Goal: Information Seeking & Learning: Learn about a topic

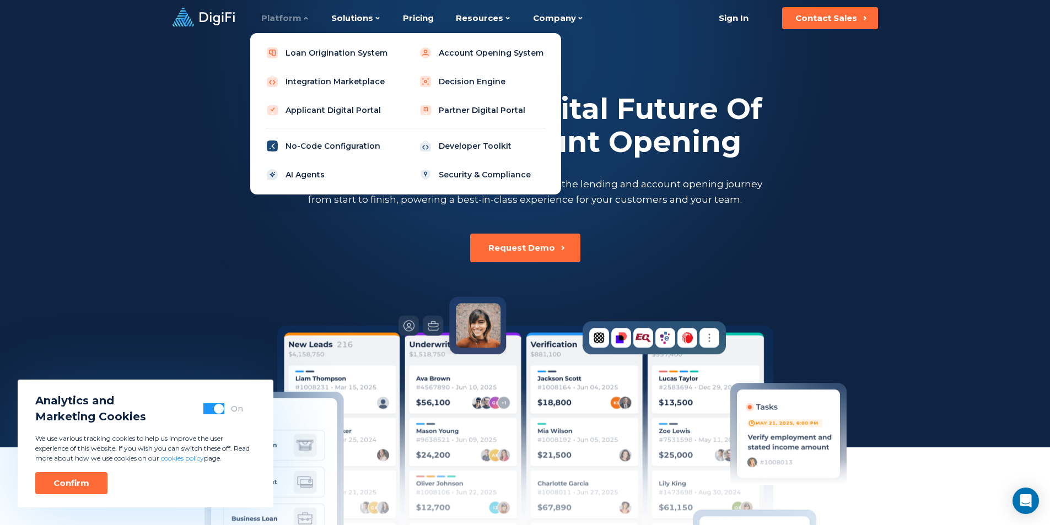
click at [299, 151] on link "No-Code Configuration" at bounding box center [329, 146] width 140 height 22
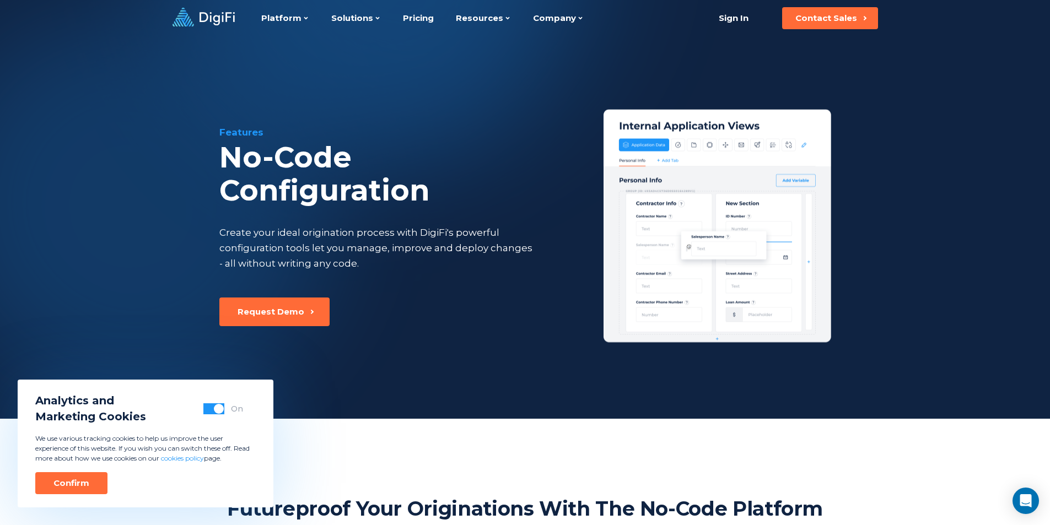
click at [79, 485] on div "Confirm" at bounding box center [71, 483] width 36 height 11
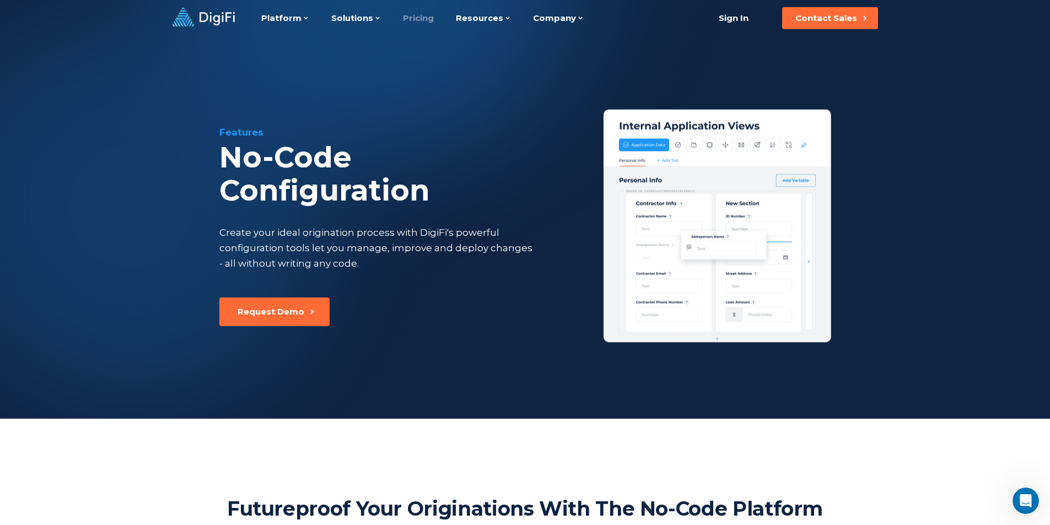
click at [418, 18] on link "Pricing" at bounding box center [418, 18] width 31 height 36
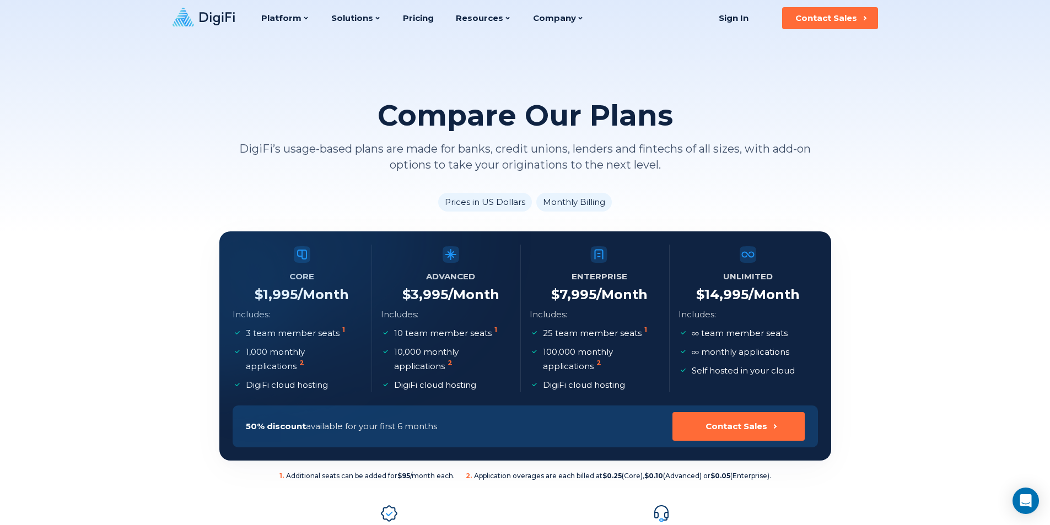
click at [554, 207] on li "Monthly Billing" at bounding box center [574, 202] width 76 height 19
click at [520, 204] on li "Prices in US Dollars" at bounding box center [485, 202] width 94 height 19
